Goal: Information Seeking & Learning: Learn about a topic

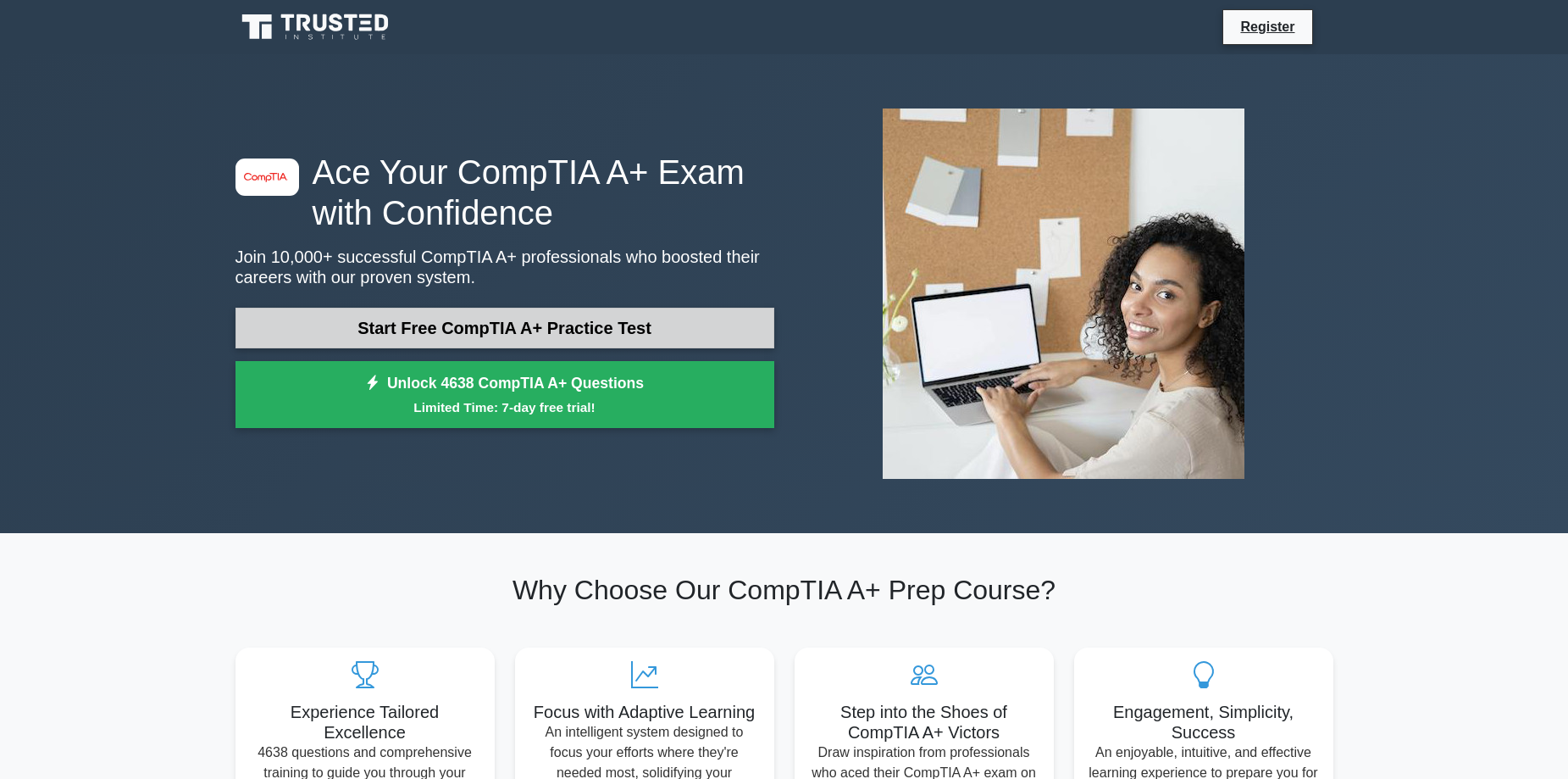
click at [577, 338] on link "Start Free CompTIA A+ Practice Test" at bounding box center [505, 327] width 539 height 41
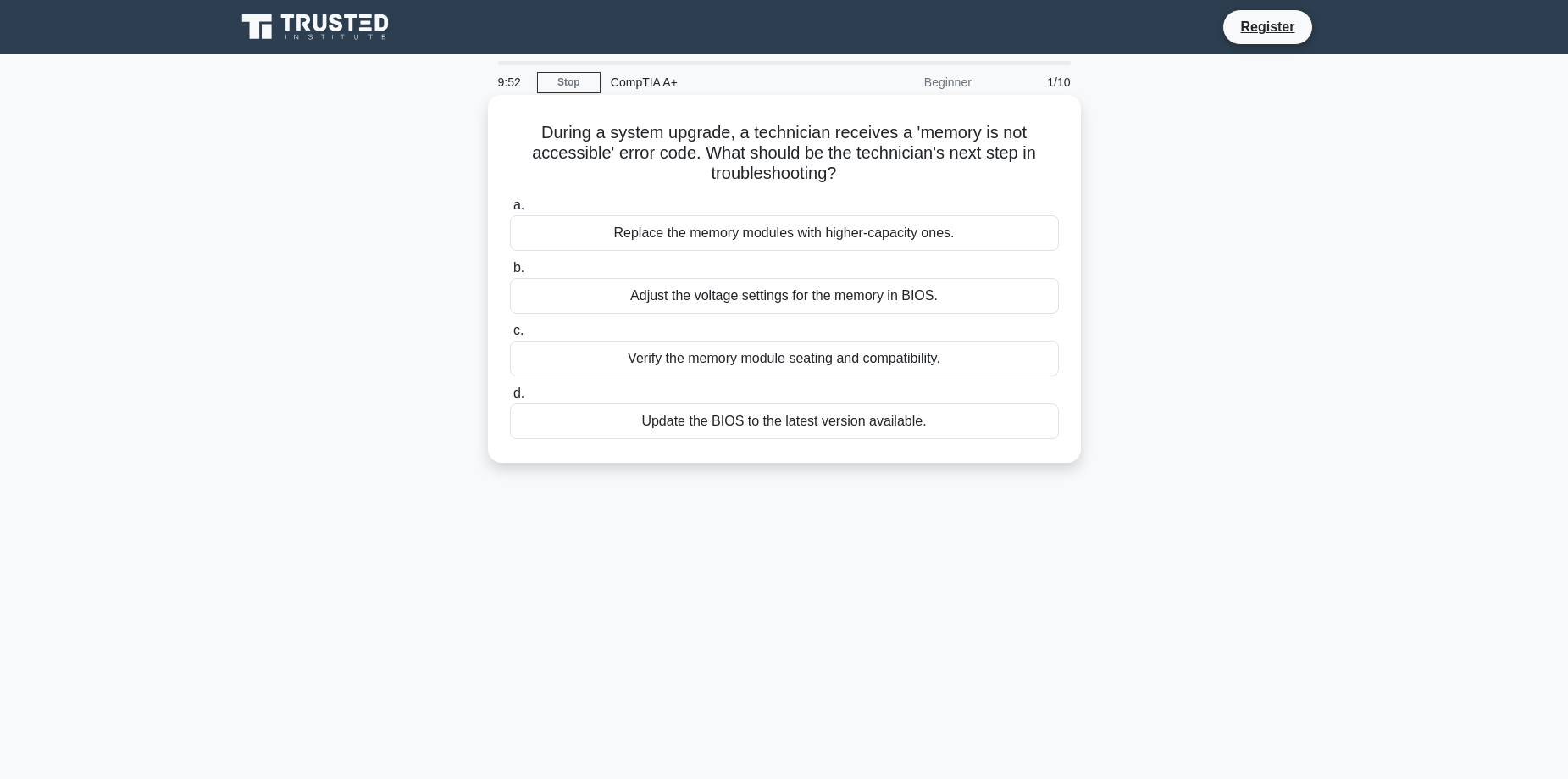
click at [730, 348] on div "Verify the memory module seating and compatibility." at bounding box center [784, 358] width 549 height 35
click at [510, 337] on input "c. Verify the memory module seating and compatibility." at bounding box center [510, 331] width 0 height 11
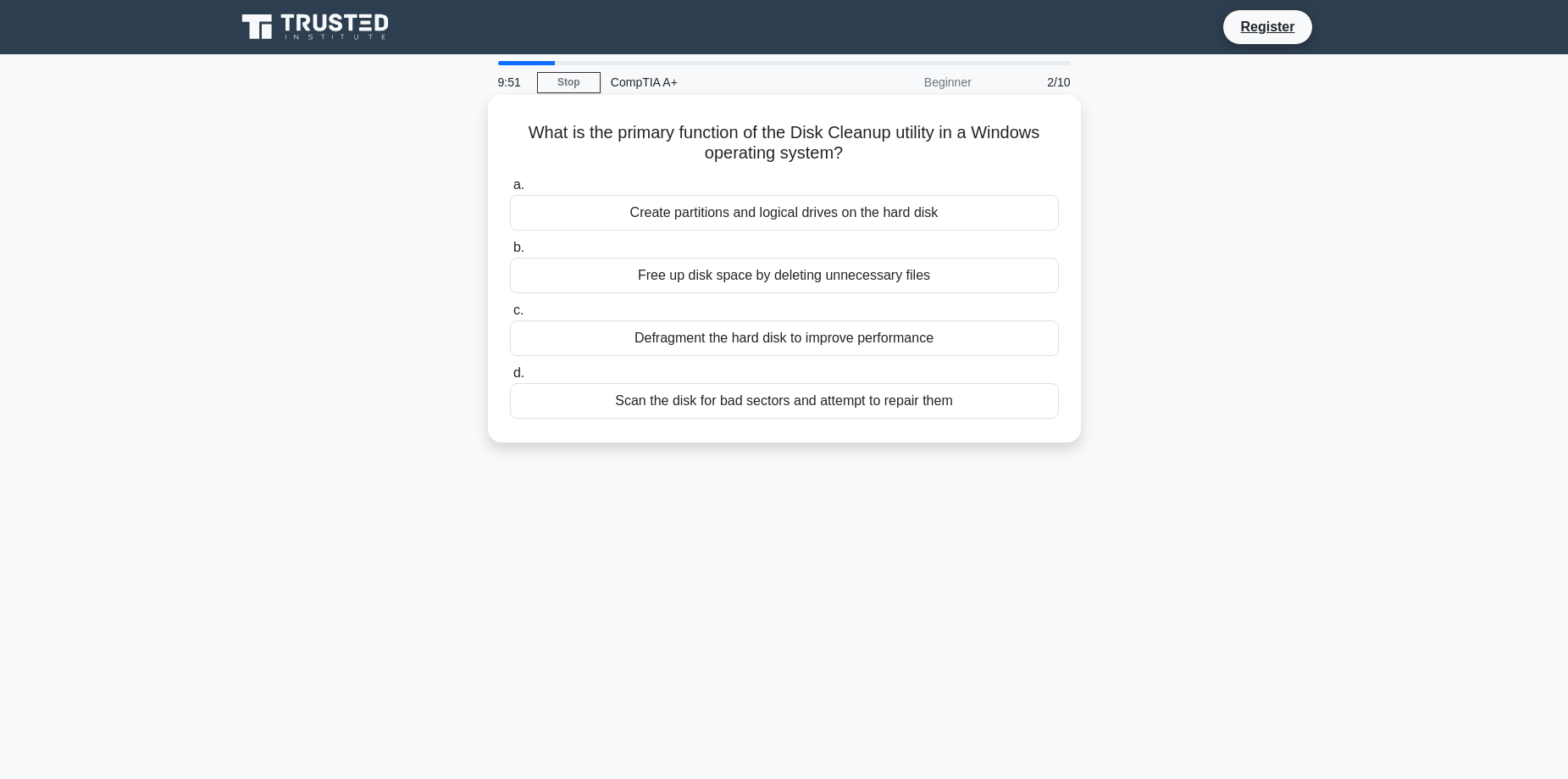
click at [714, 264] on div "Free up disk space by deleting unnecessary files" at bounding box center [784, 275] width 549 height 35
click at [510, 253] on input "b. Free up disk space by deleting unnecessary files" at bounding box center [510, 248] width 0 height 11
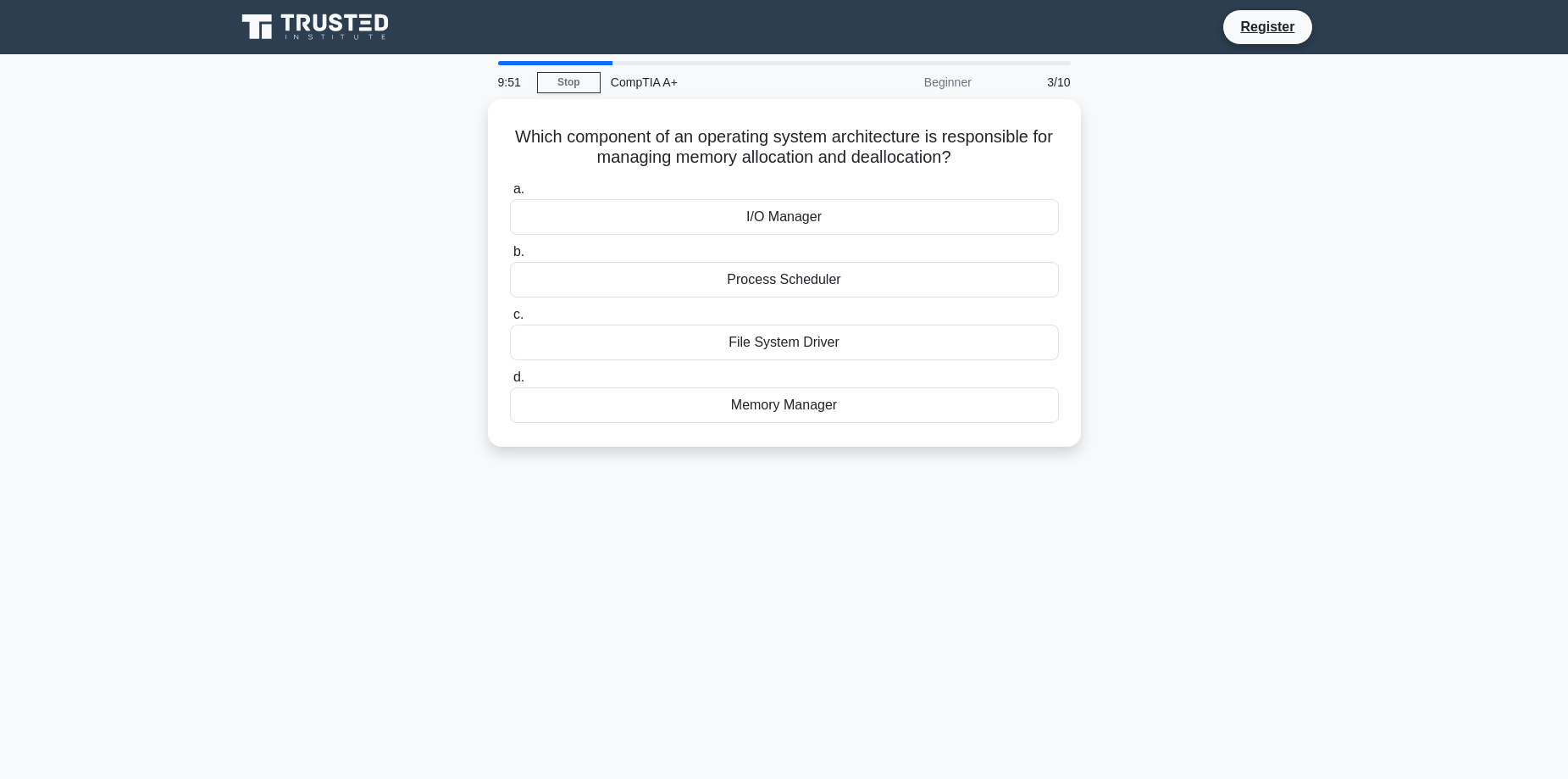
click at [714, 264] on div "Process Scheduler" at bounding box center [784, 279] width 549 height 35
click at [510, 258] on input "b. Process Scheduler" at bounding box center [510, 252] width 0 height 11
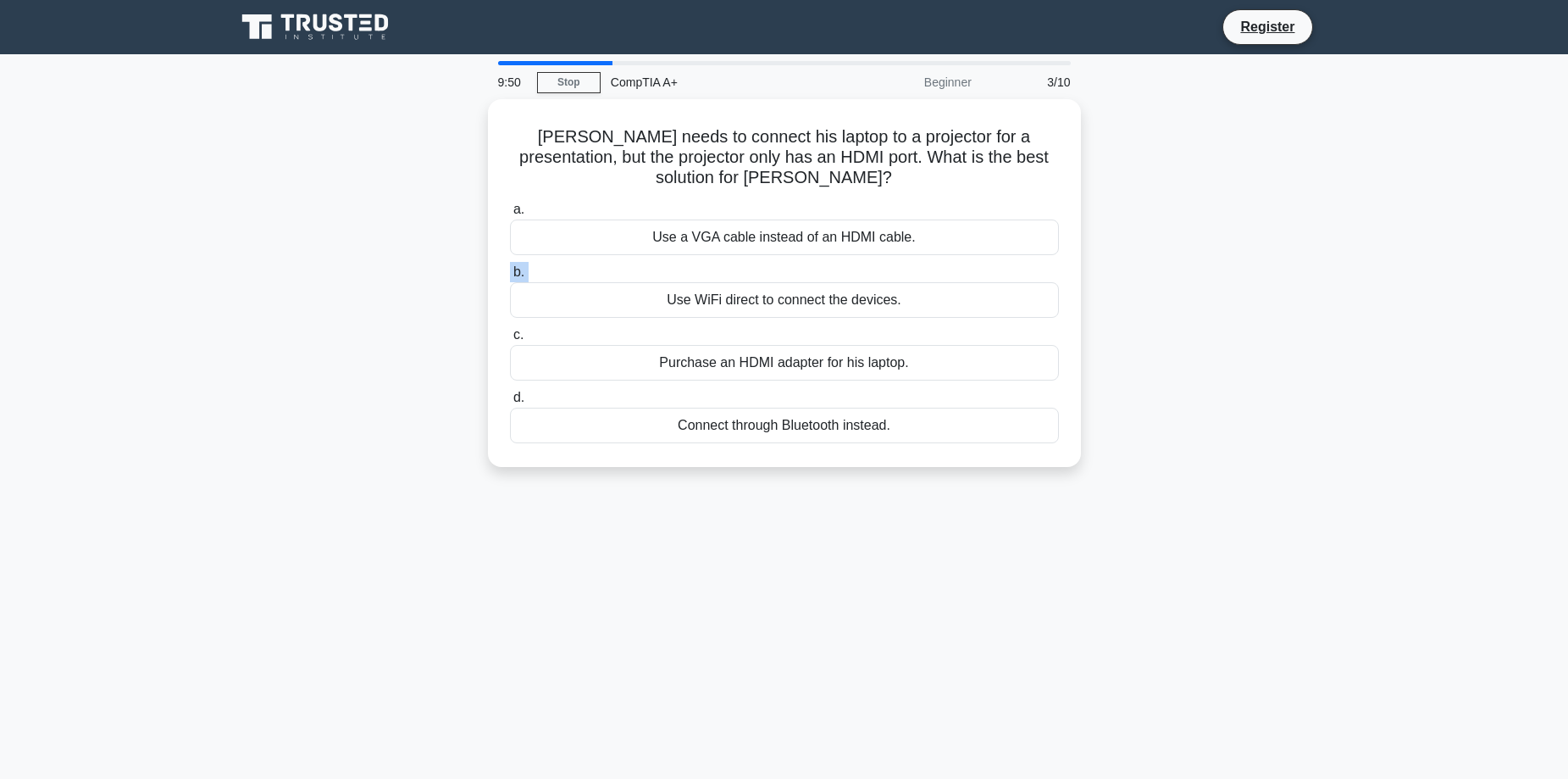
click at [714, 264] on label "b. Use WiFi direct to connect the devices." at bounding box center [784, 289] width 549 height 56
click at [510, 267] on input "b. Use WiFi direct to connect the devices." at bounding box center [510, 273] width 0 height 11
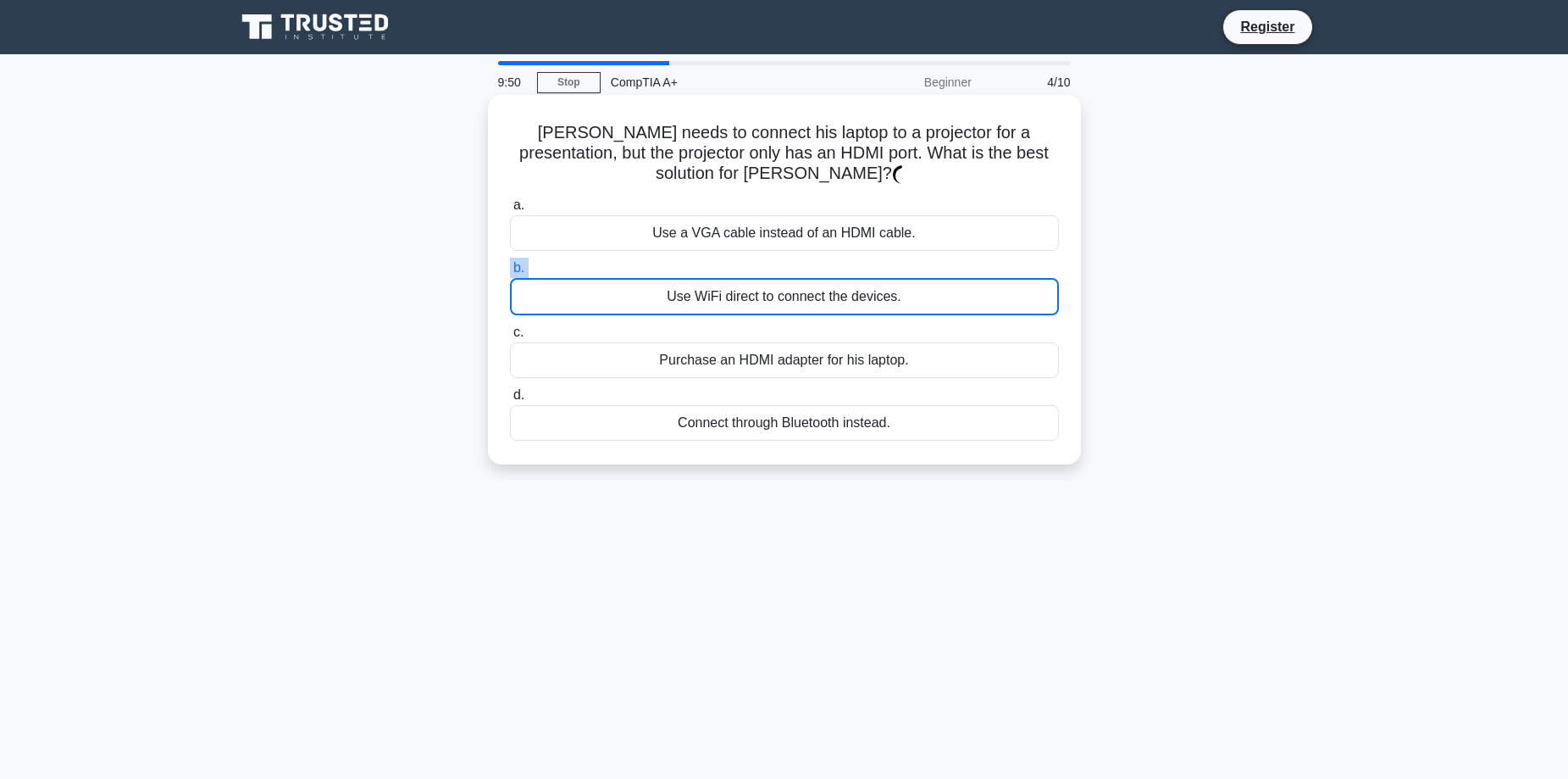
click at [714, 264] on label "b. Use WiFi direct to connect the devices." at bounding box center [784, 286] width 549 height 58
click at [510, 264] on input "b. Use WiFi direct to connect the devices." at bounding box center [510, 268] width 0 height 11
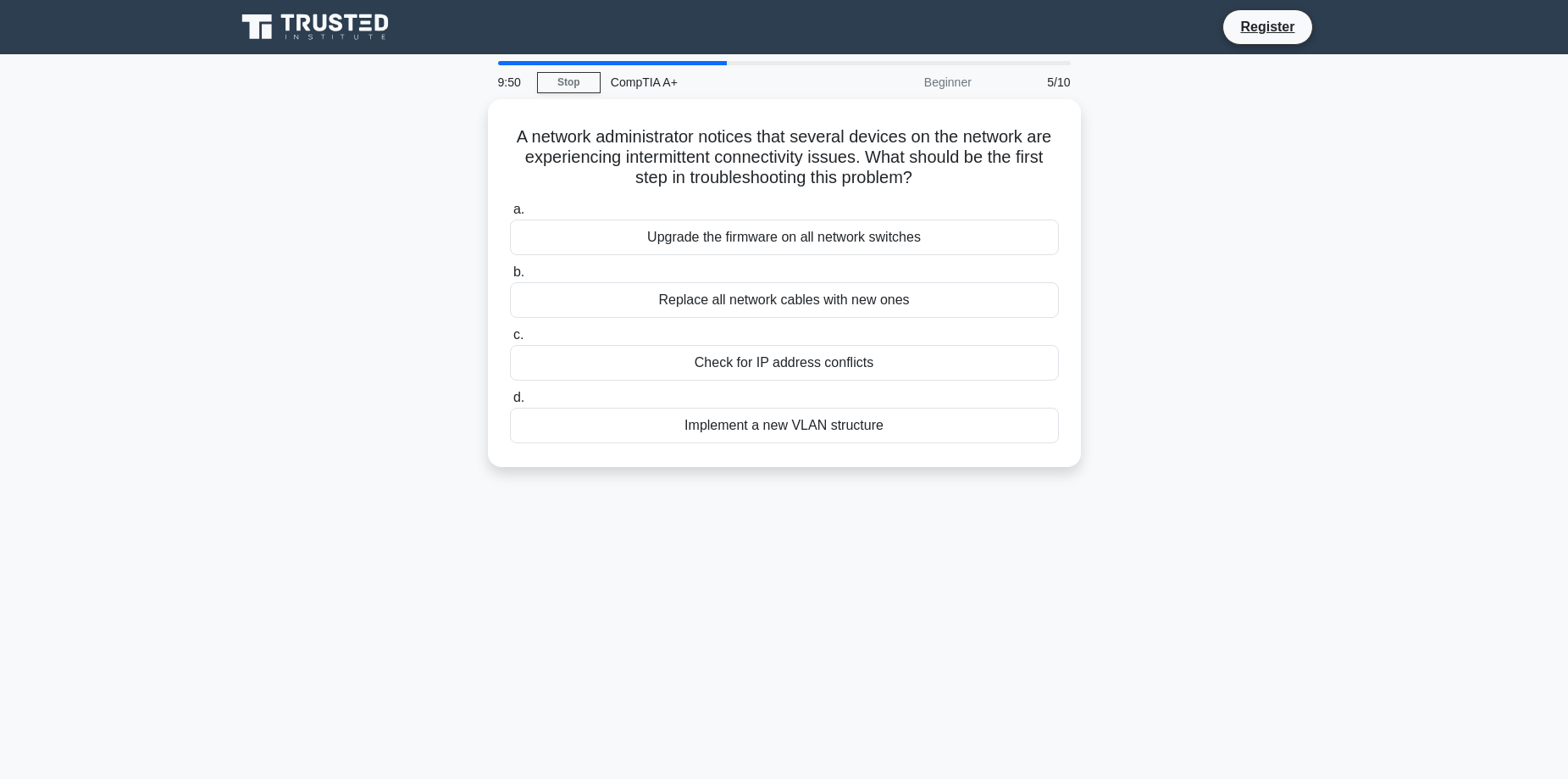
click at [728, 290] on div "Replace all network cables with new ones" at bounding box center [784, 300] width 549 height 35
click at [510, 278] on input "b. Replace all network cables with new ones" at bounding box center [510, 273] width 0 height 11
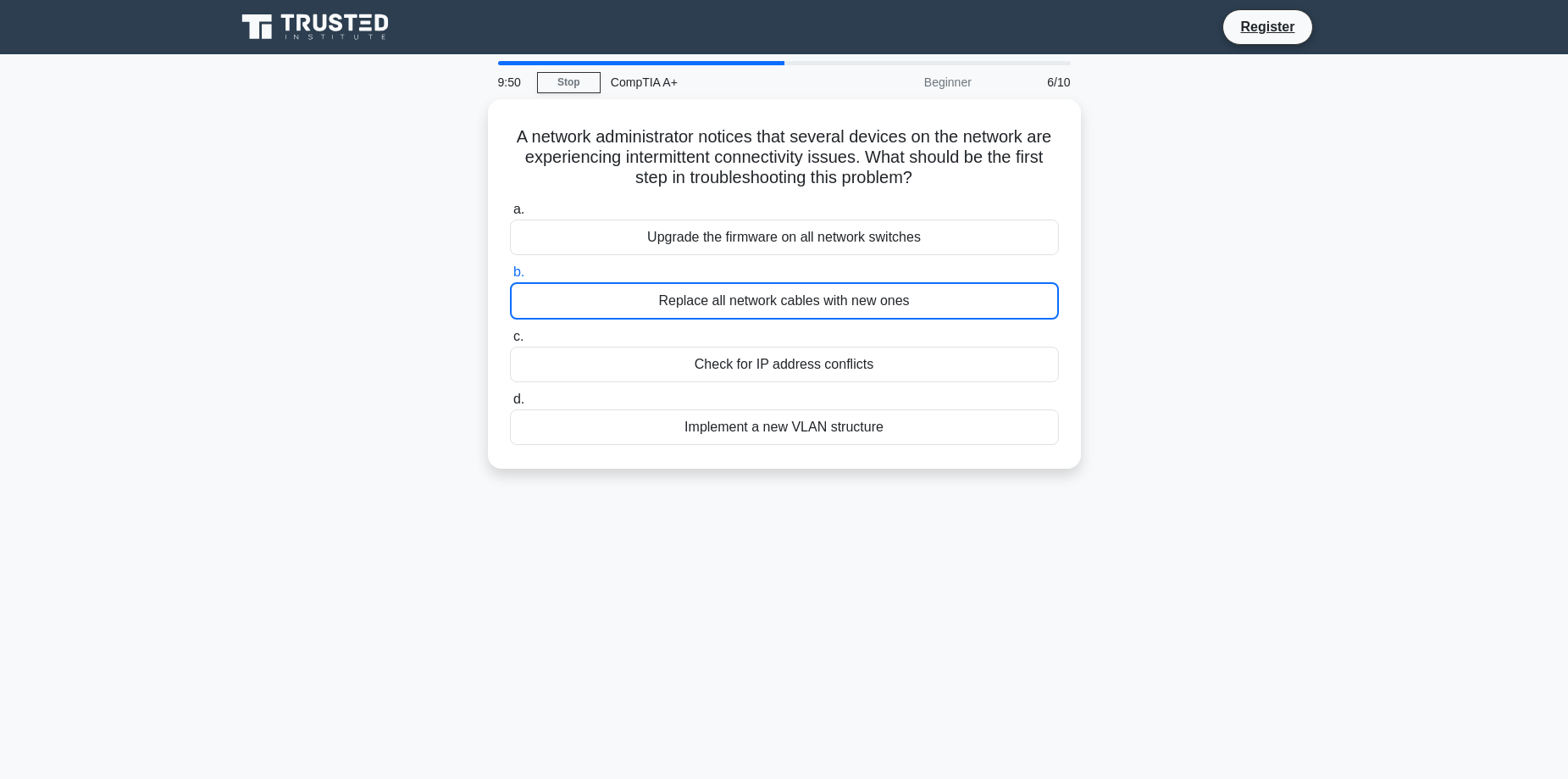
click at [728, 290] on div "Replace all network cables with new ones" at bounding box center [784, 301] width 549 height 37
click at [510, 278] on input "b. Replace all network cables with new ones" at bounding box center [510, 273] width 0 height 11
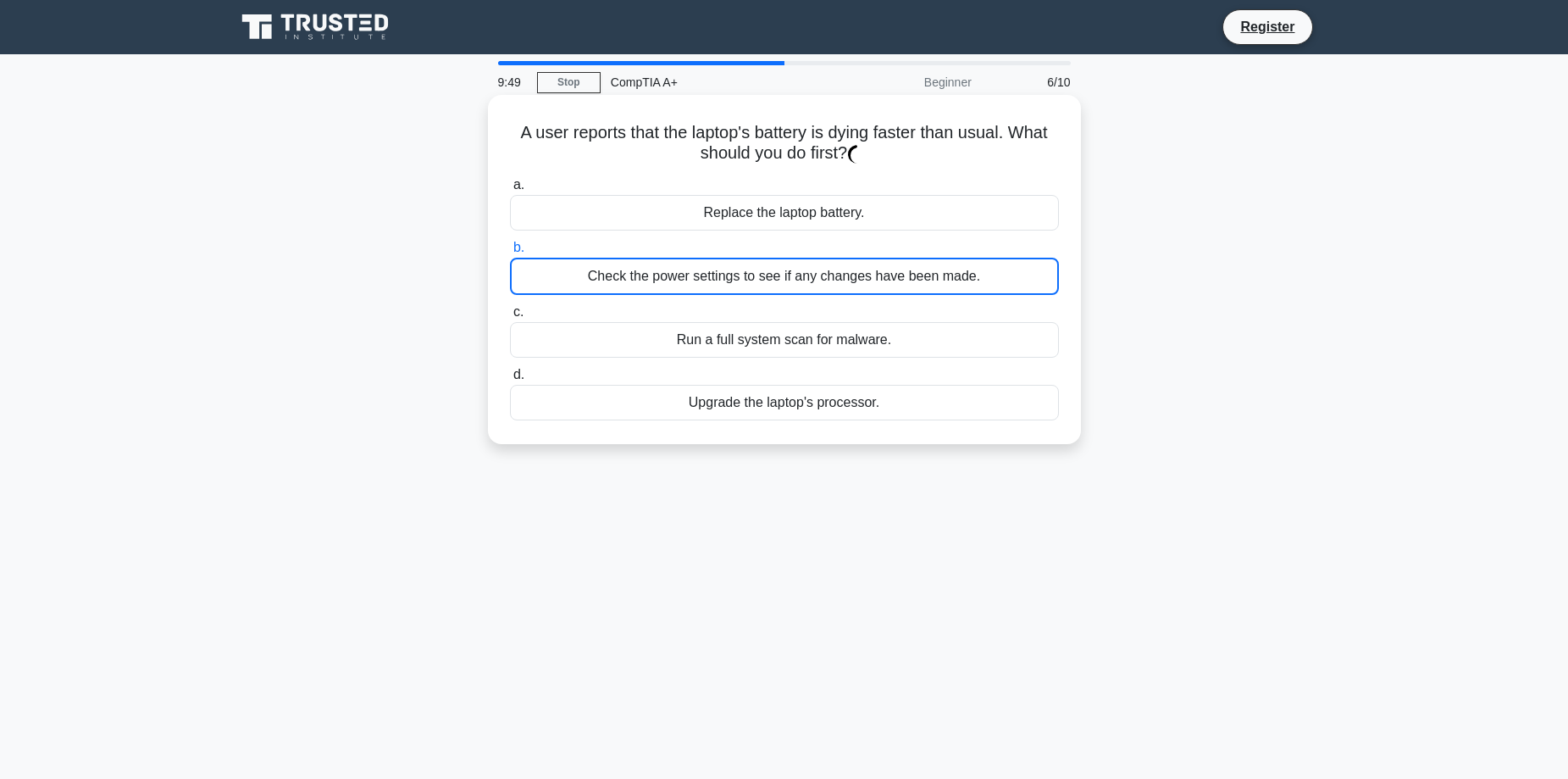
drag, startPoint x: 719, startPoint y: 276, endPoint x: 728, endPoint y: 290, distance: 16.6
click at [728, 290] on div "Check the power settings to see if any changes have been made." at bounding box center [784, 276] width 549 height 37
click at [510, 253] on input "b. Check the power settings to see if any changes have been made." at bounding box center [510, 248] width 0 height 11
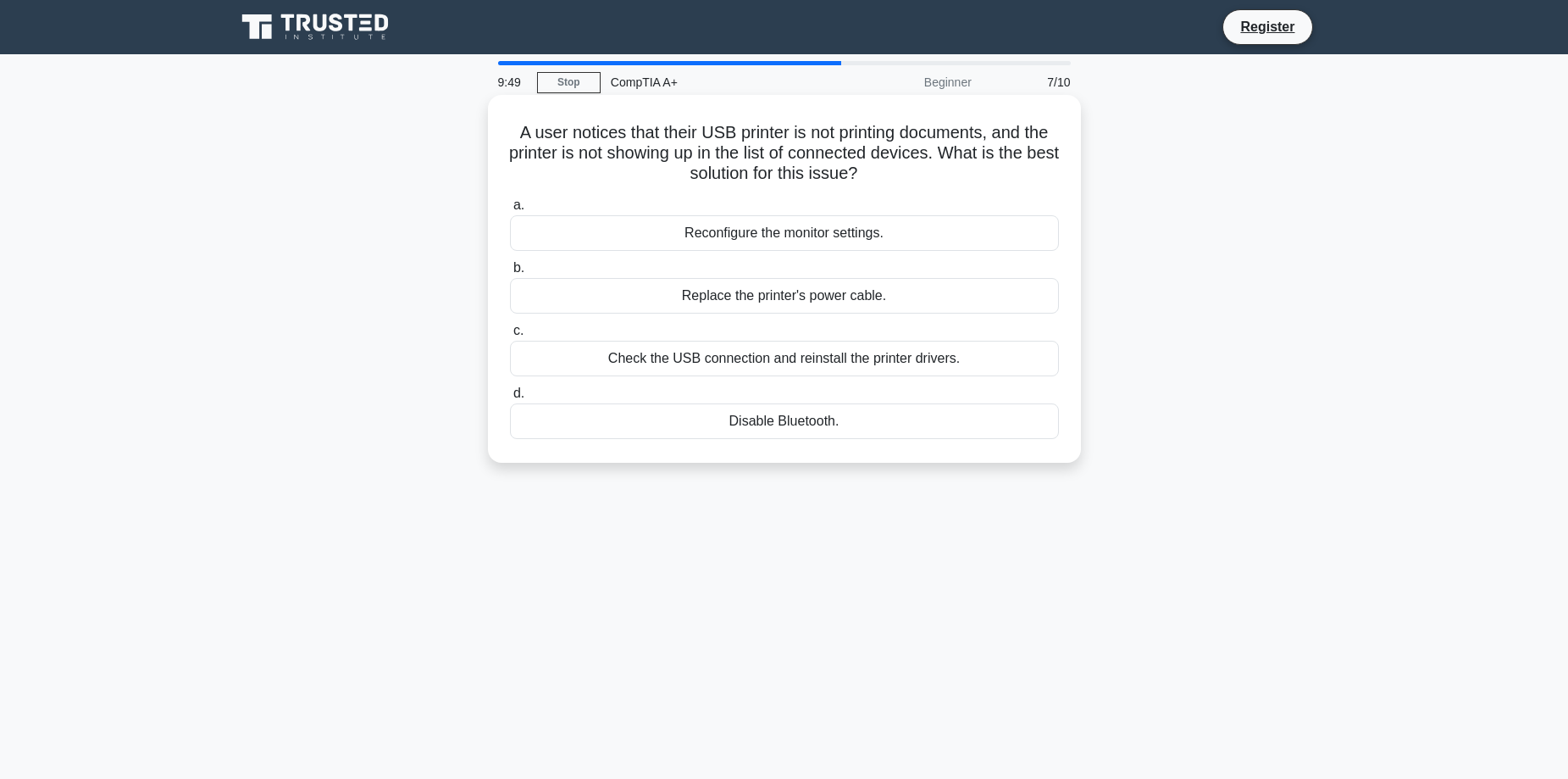
click at [728, 290] on div "Replace the printer's power cable." at bounding box center [784, 295] width 549 height 35
click at [510, 274] on input "b. Replace the printer's power cable." at bounding box center [510, 268] width 0 height 11
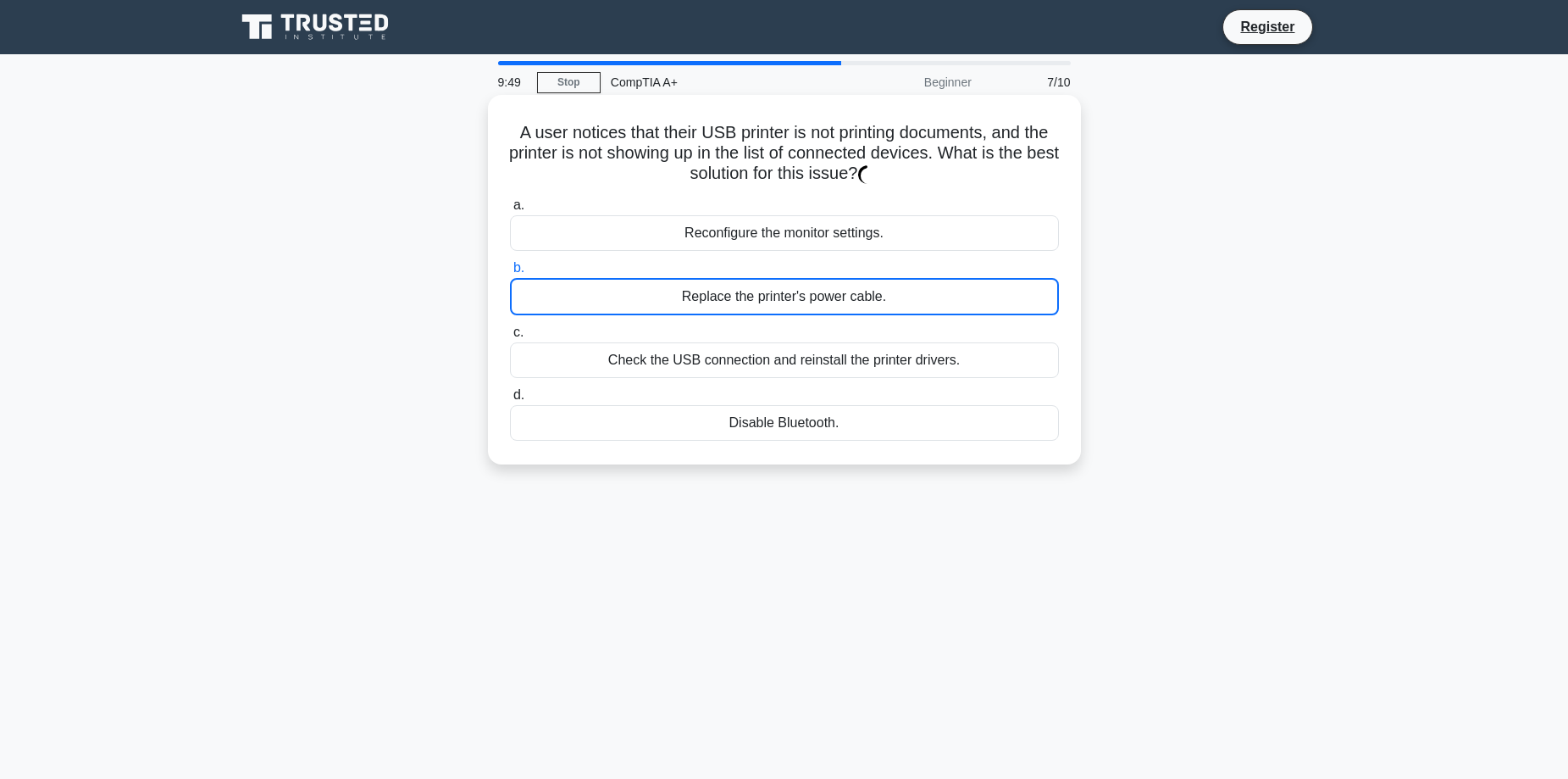
click at [728, 290] on div "Replace the printer's power cable." at bounding box center [784, 296] width 549 height 37
click at [510, 274] on input "b. Replace the printer's power cable." at bounding box center [510, 268] width 0 height 11
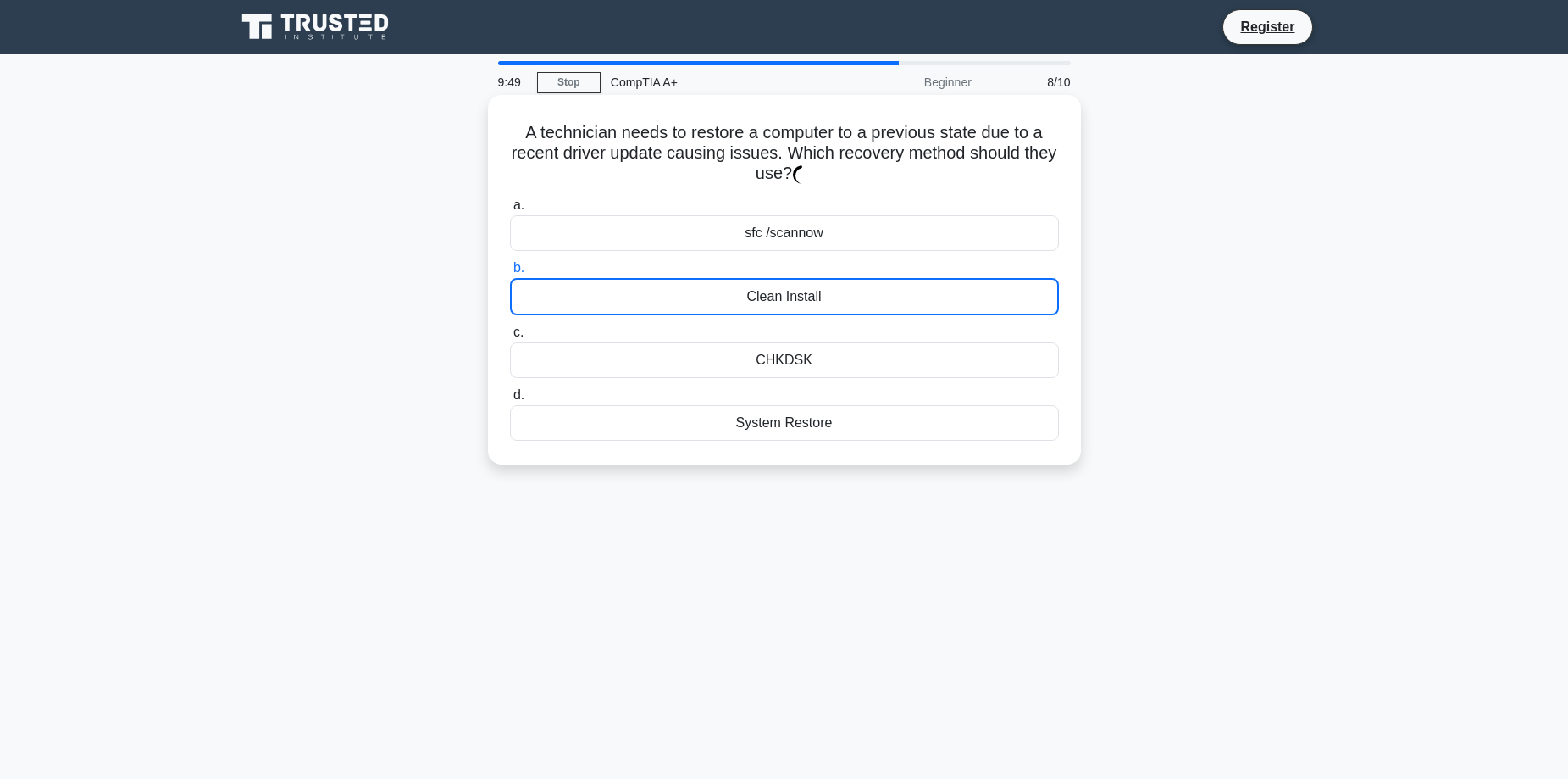
click at [728, 290] on div "Clean Install" at bounding box center [784, 296] width 549 height 37
click at [510, 274] on input "b. Clean Install" at bounding box center [510, 268] width 0 height 11
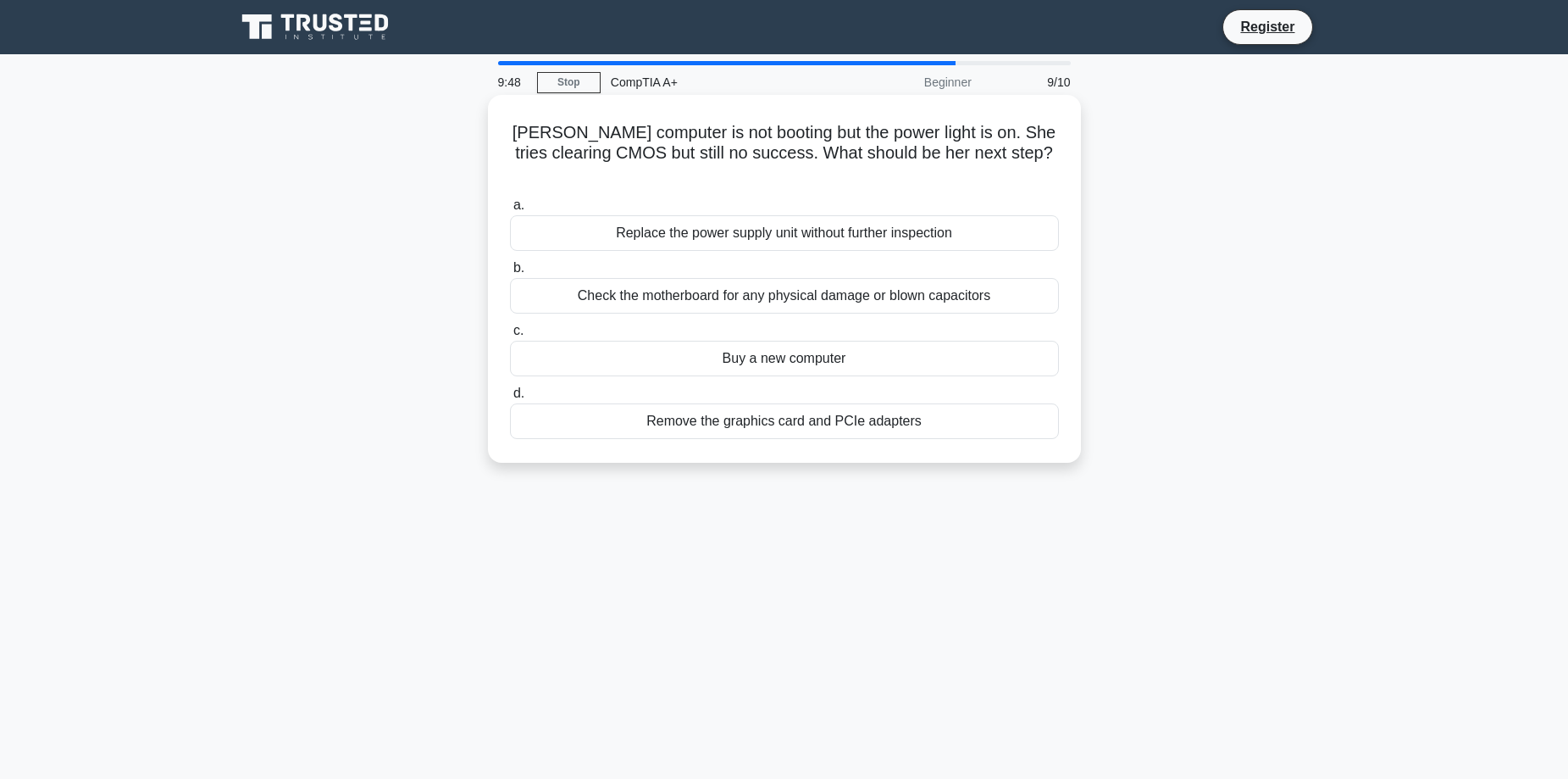
click at [728, 290] on div "Check the motherboard for any physical damage or blown capacitors" at bounding box center [784, 295] width 549 height 35
click at [510, 274] on input "b. Check the motherboard for any physical damage or blown capacitors" at bounding box center [510, 268] width 0 height 11
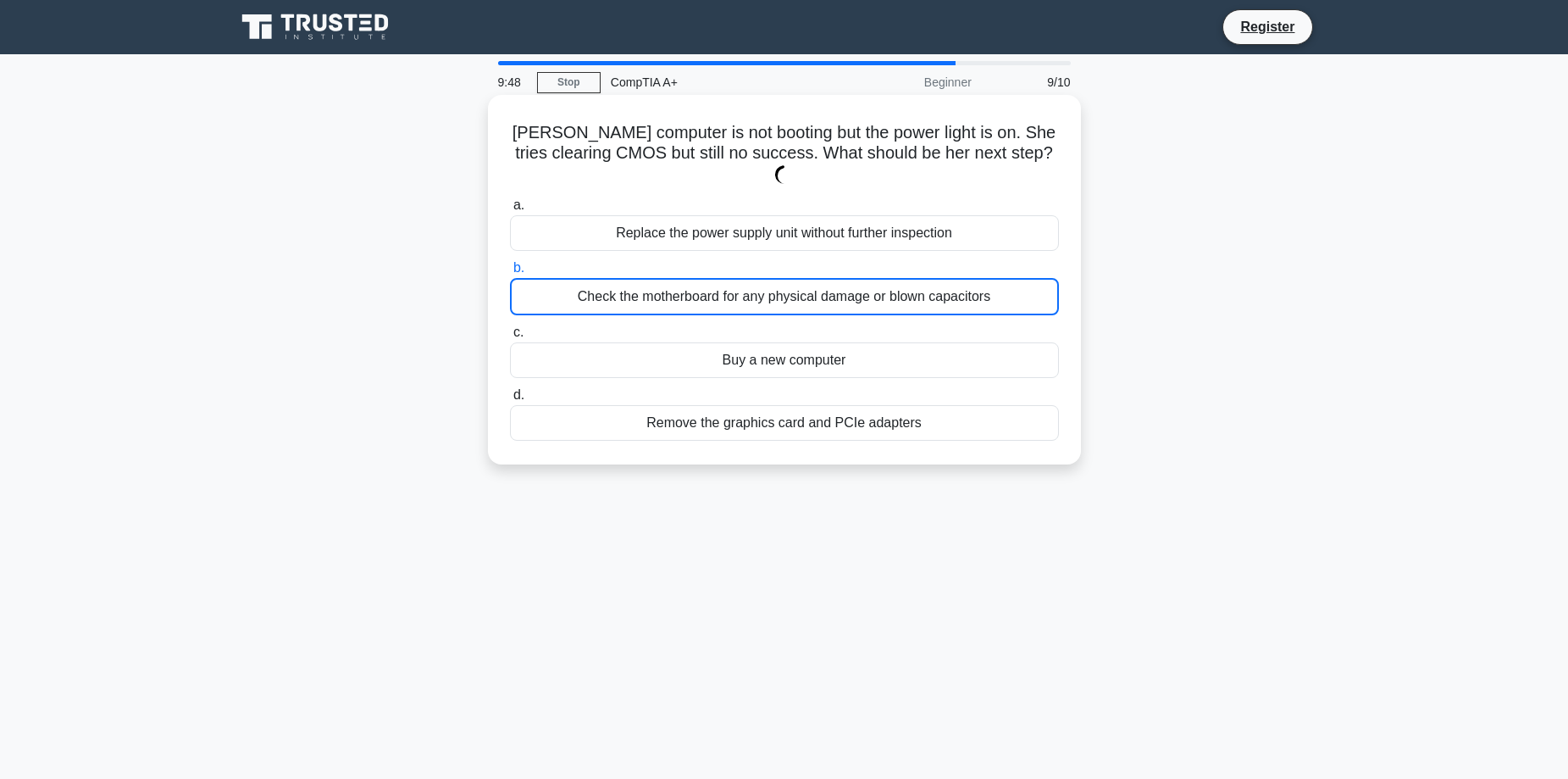
click at [728, 290] on div "Check the motherboard for any physical damage or blown capacitors" at bounding box center [784, 296] width 549 height 37
click at [510, 274] on input "b. Check the motherboard for any physical damage or blown capacitors" at bounding box center [510, 268] width 0 height 11
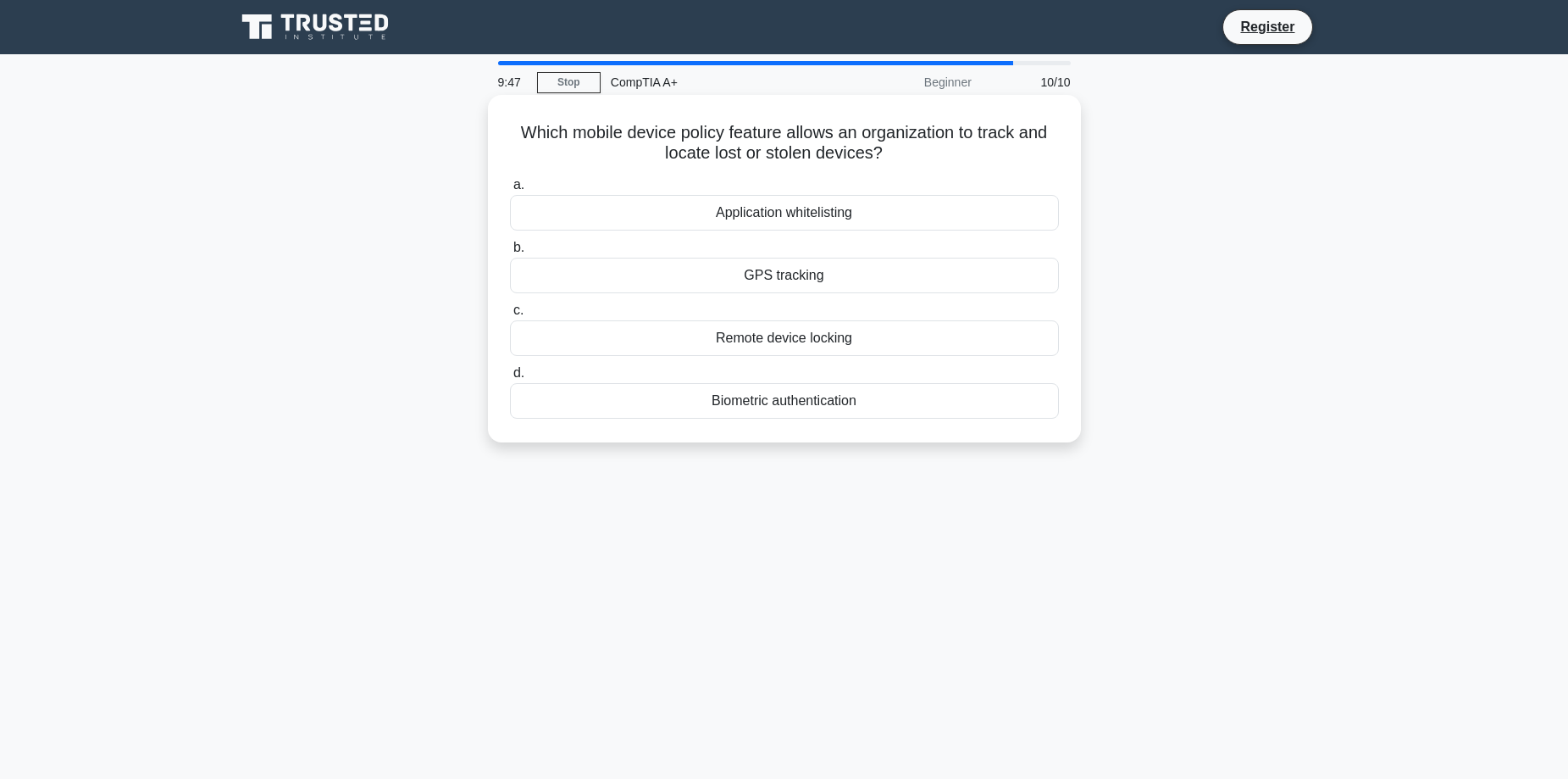
click at [734, 287] on div "GPS tracking" at bounding box center [784, 275] width 549 height 35
click at [510, 253] on input "b. GPS tracking" at bounding box center [510, 248] width 0 height 11
